Goal: Information Seeking & Learning: Learn about a topic

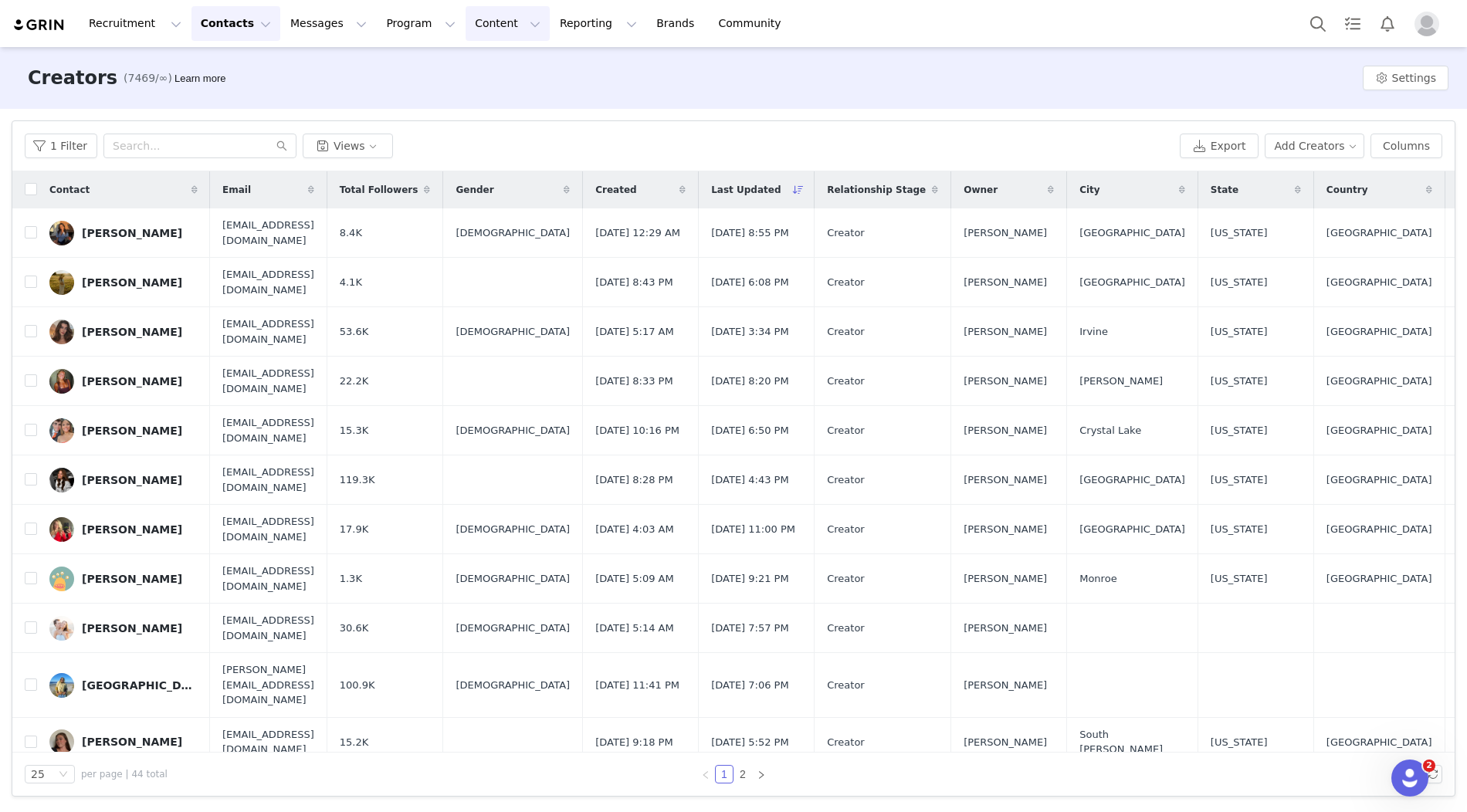
click at [485, 34] on button "Content Content" at bounding box center [508, 23] width 85 height 35
click at [487, 68] on p "Creator Content" at bounding box center [489, 69] width 86 height 17
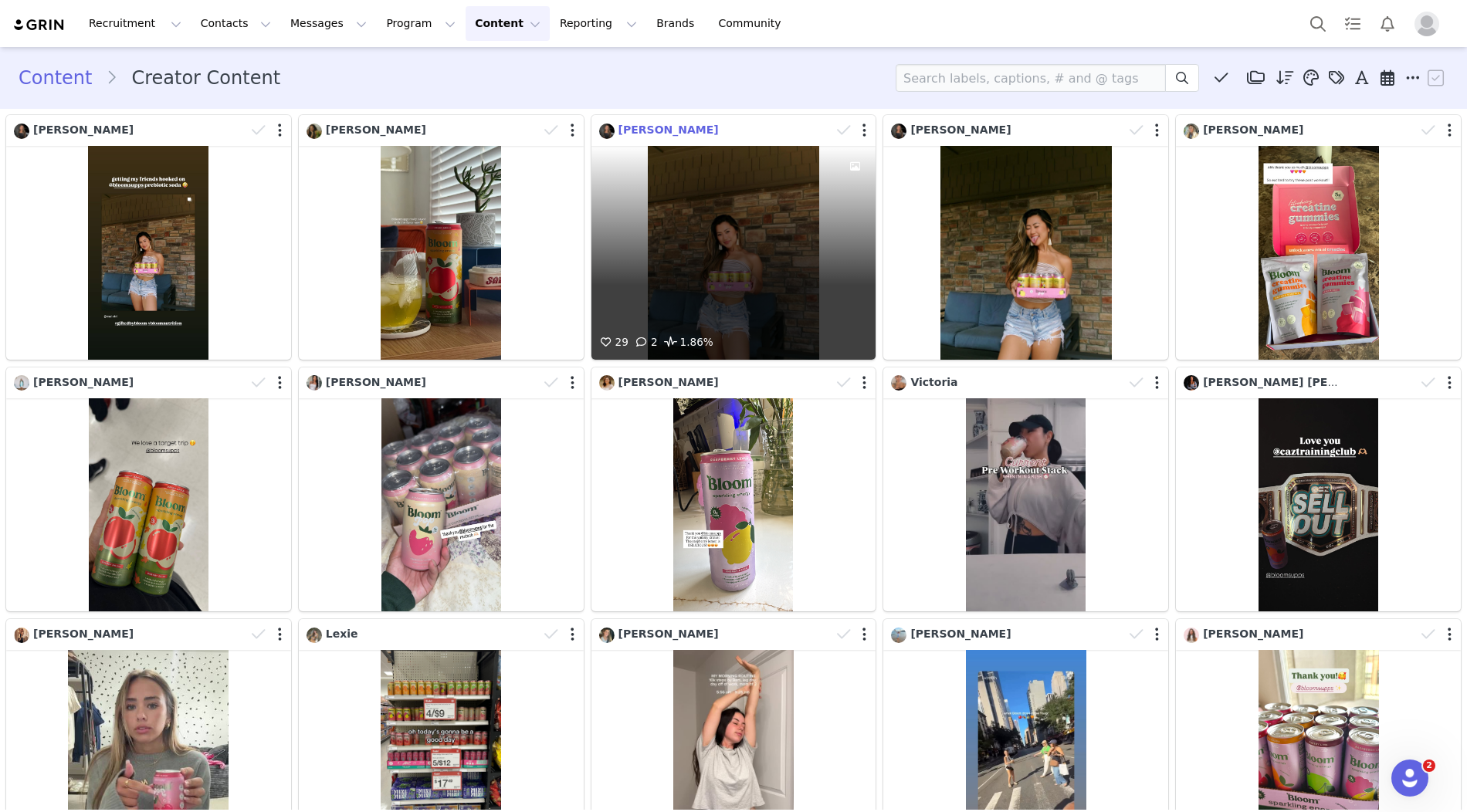
click at [637, 129] on span "[PERSON_NAME]" at bounding box center [668, 129] width 100 height 12
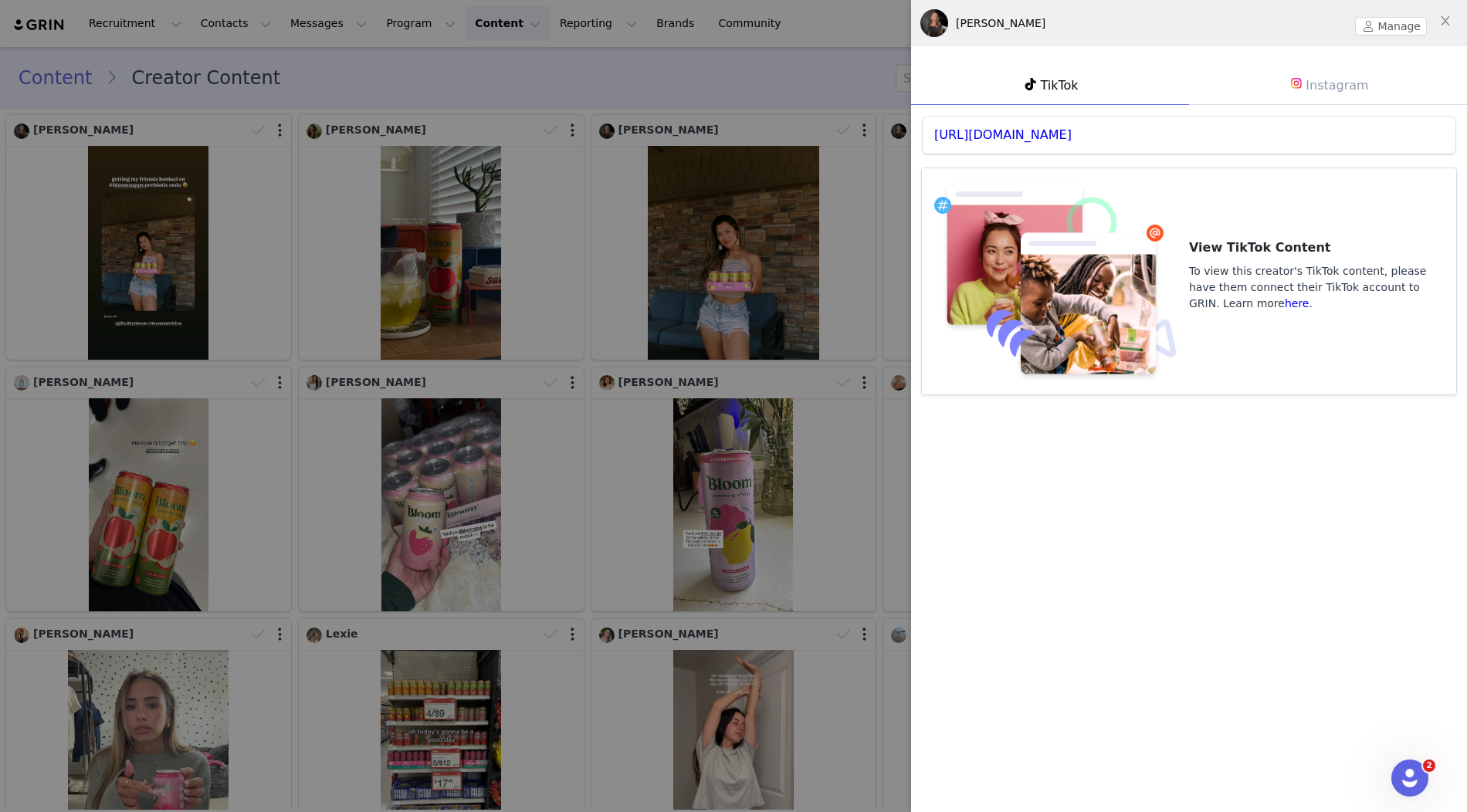
click at [971, 22] on div "[PERSON_NAME]" at bounding box center [1000, 24] width 90 height 17
click at [951, 23] on div "[PERSON_NAME]" at bounding box center [986, 23] width 133 height 28
click at [1307, 97] on link "Instagram" at bounding box center [1327, 85] width 278 height 40
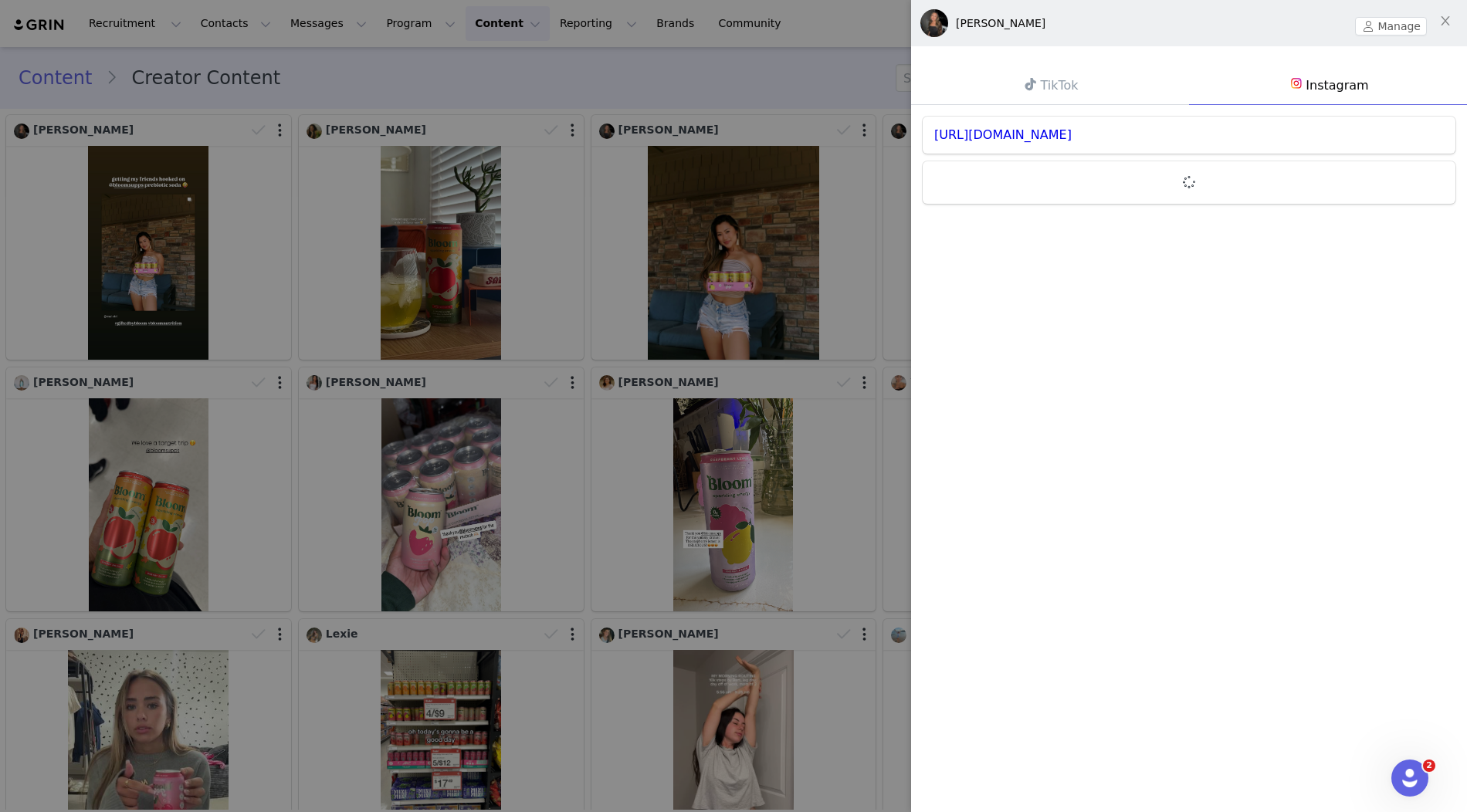
click at [1101, 91] on link "TikTok" at bounding box center [1049, 85] width 278 height 39
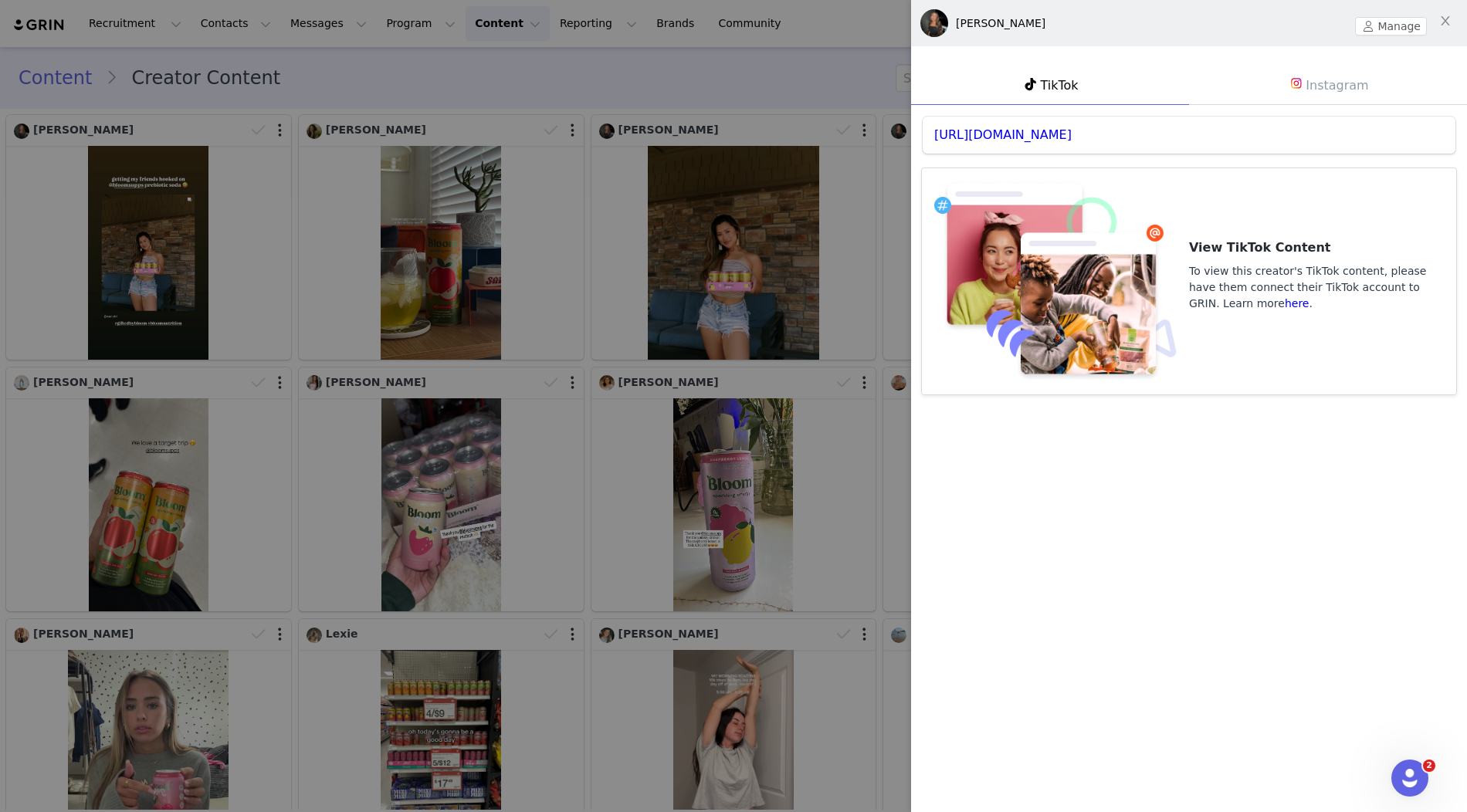
drag, startPoint x: 917, startPoint y: 142, endPoint x: 932, endPoint y: 133, distance: 17.5
click at [932, 133] on div "[URL][DOMAIN_NAME]" at bounding box center [1189, 135] width 533 height 37
copy link "[URL][DOMAIN_NAME]"
click at [1452, 23] on button "Close" at bounding box center [1445, 22] width 43 height 43
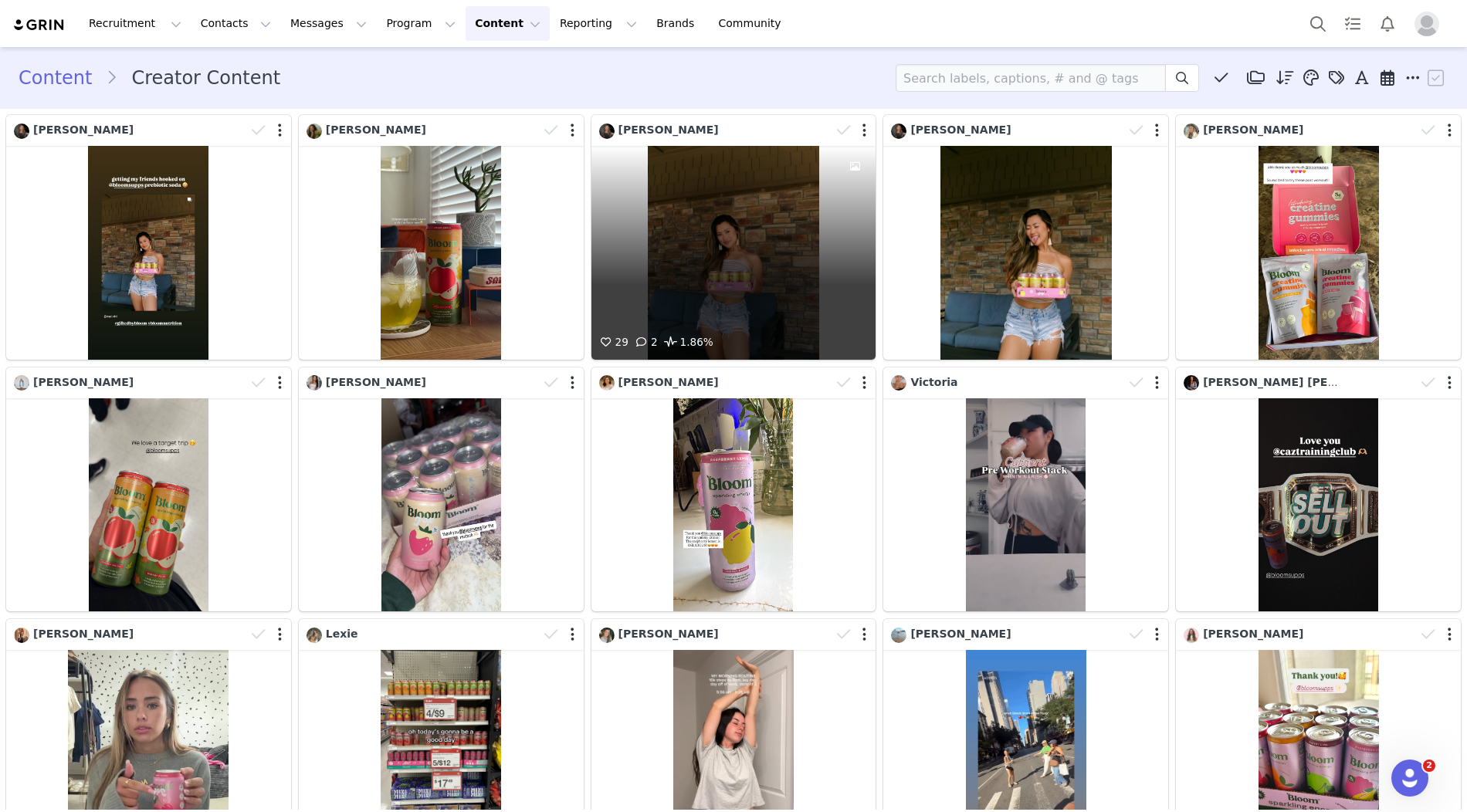
click at [788, 178] on div "29 2 1.86%" at bounding box center [734, 253] width 285 height 214
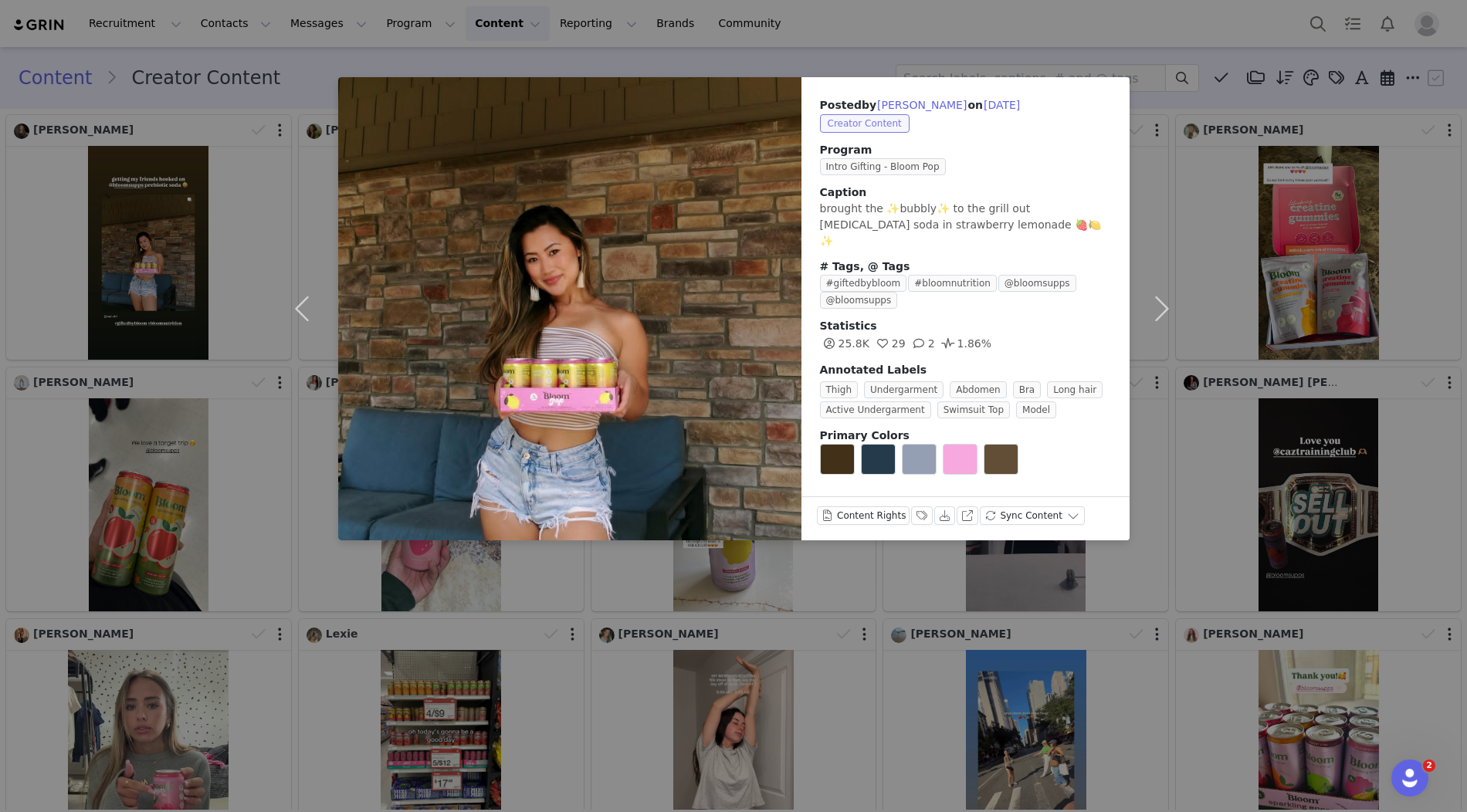
click at [867, 120] on span "Creator Content" at bounding box center [864, 123] width 90 height 18
click at [999, 133] on div "Posted by [PERSON_NAME] on [DATE] Creator Content Program Intro Gifting - Bloom…" at bounding box center [966, 285] width 328 height 416
click at [914, 513] on button "Labels & Tags" at bounding box center [922, 515] width 22 height 18
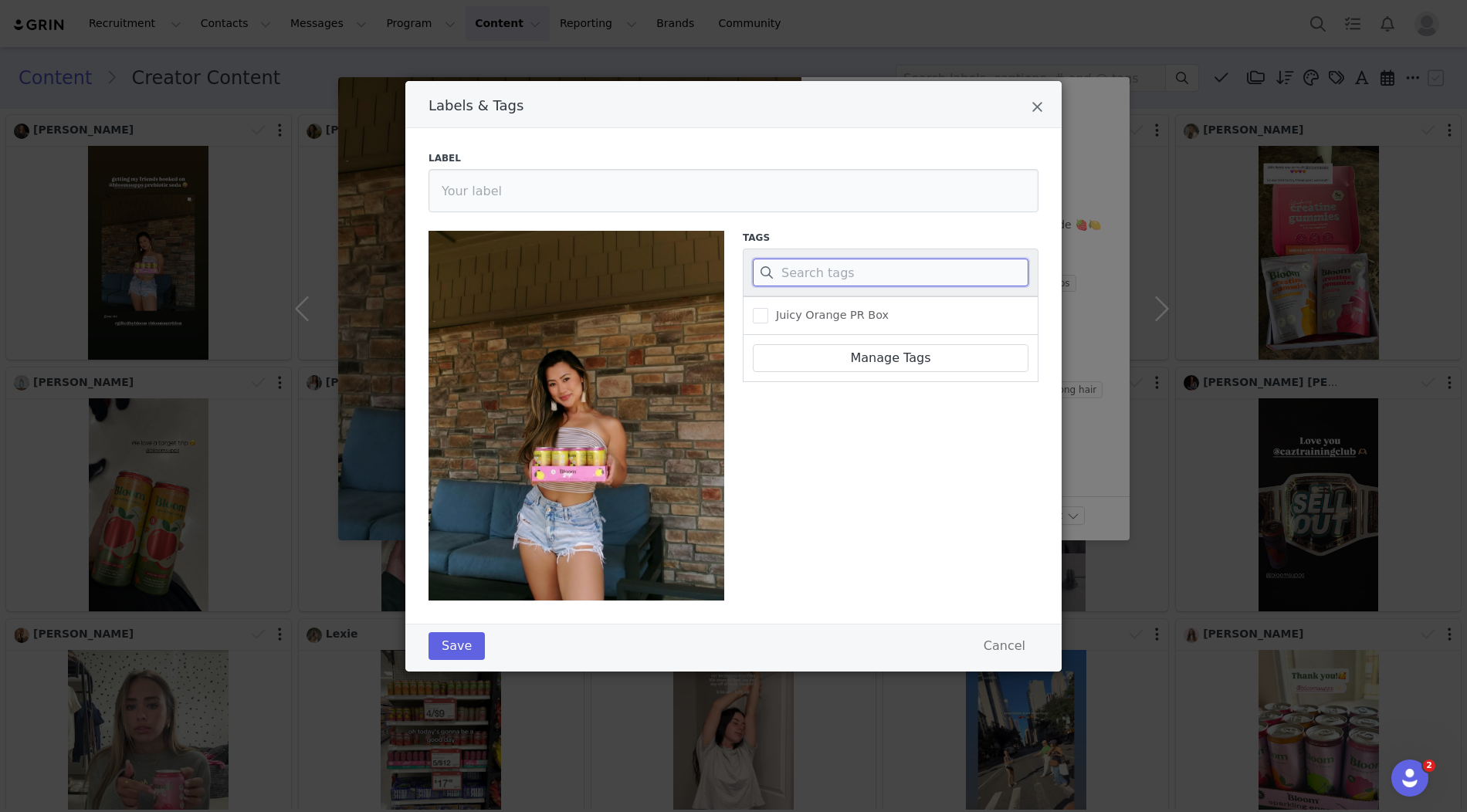
click at [810, 273] on input "Labels & Tags" at bounding box center [890, 273] width 275 height 28
click at [1048, 100] on div "Labels & Tags" at bounding box center [734, 104] width 656 height 47
click at [1044, 104] on div "Labels & Tags" at bounding box center [734, 104] width 656 height 47
click at [1040, 107] on icon "Close" at bounding box center [1037, 107] width 12 height 16
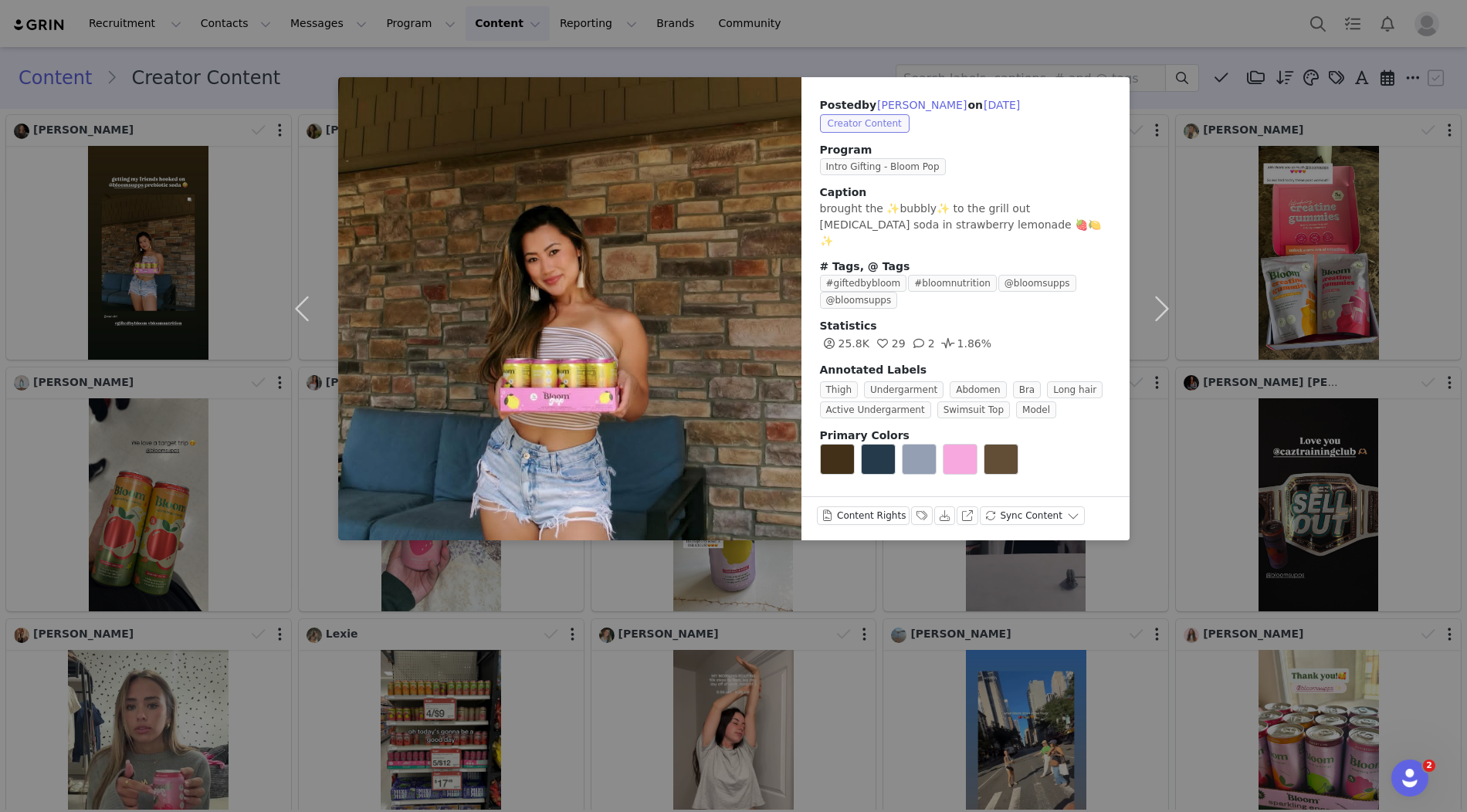
click at [838, 130] on span "Creator Content" at bounding box center [864, 123] width 90 height 18
click at [839, 128] on span "Creator Content" at bounding box center [864, 123] width 90 height 18
click at [893, 124] on span "Creator Content" at bounding box center [864, 123] width 90 height 18
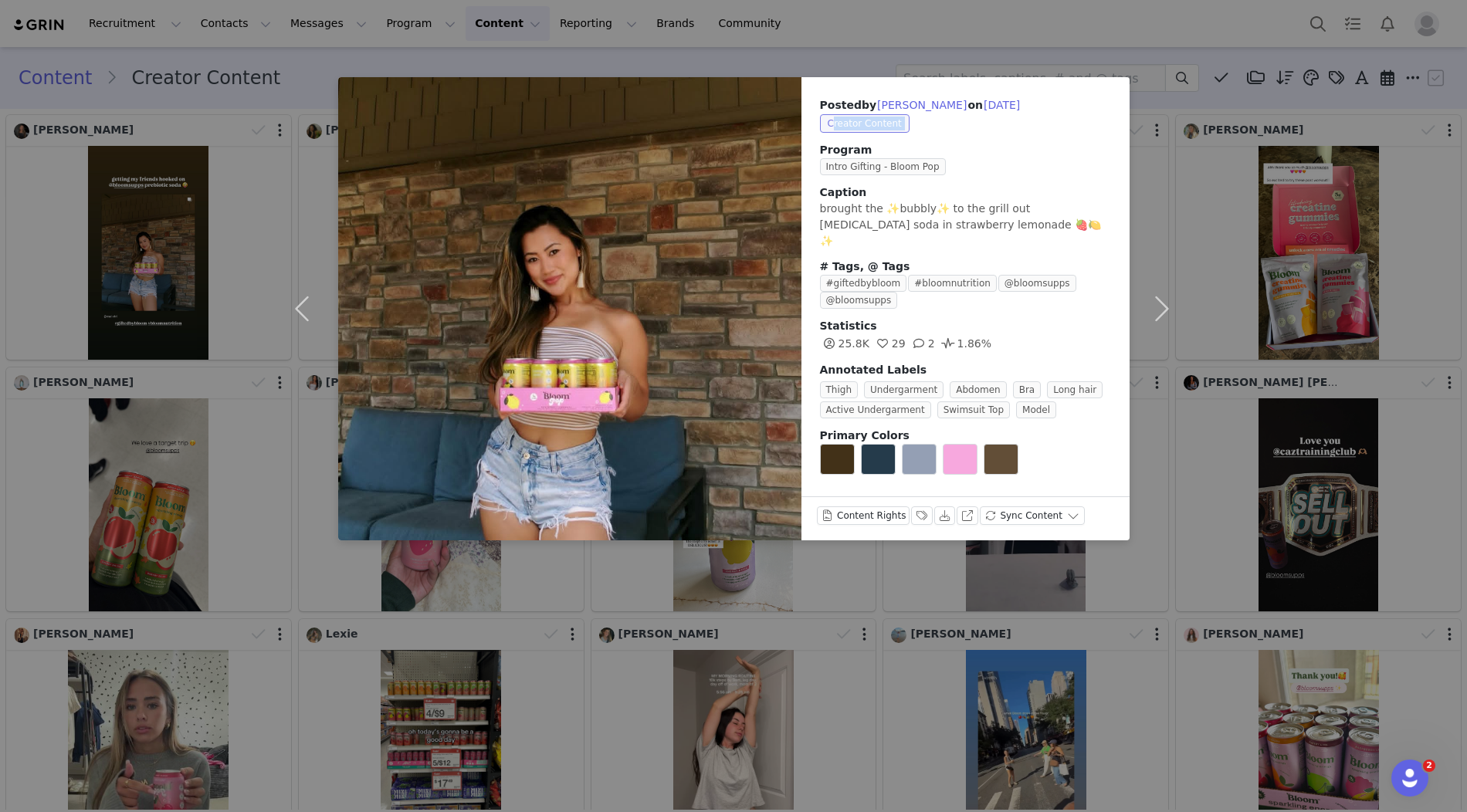
click at [893, 124] on span "Creator Content" at bounding box center [864, 123] width 90 height 18
click at [898, 125] on span "Creator Content" at bounding box center [864, 123] width 90 height 18
drag, startPoint x: 951, startPoint y: 127, endPoint x: 843, endPoint y: 121, distance: 108.2
click at [843, 121] on div "Creator Content" at bounding box center [965, 123] width 291 height 18
click at [843, 121] on span "Creator Content" at bounding box center [864, 123] width 90 height 18
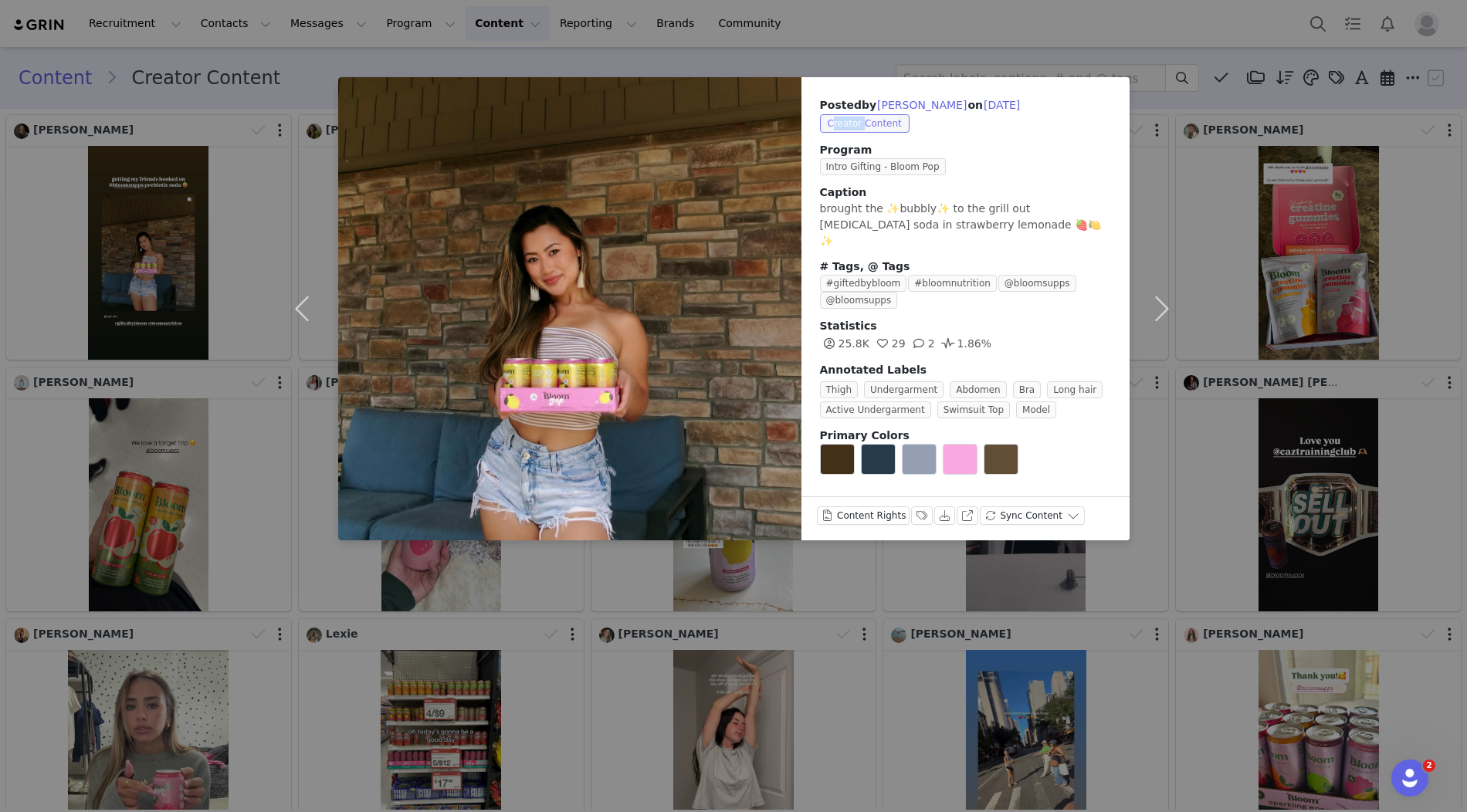
click at [843, 121] on span "Creator Content" at bounding box center [864, 123] width 90 height 18
click at [931, 115] on div "Creator Content" at bounding box center [965, 123] width 291 height 18
